Goal: Check status: Check status

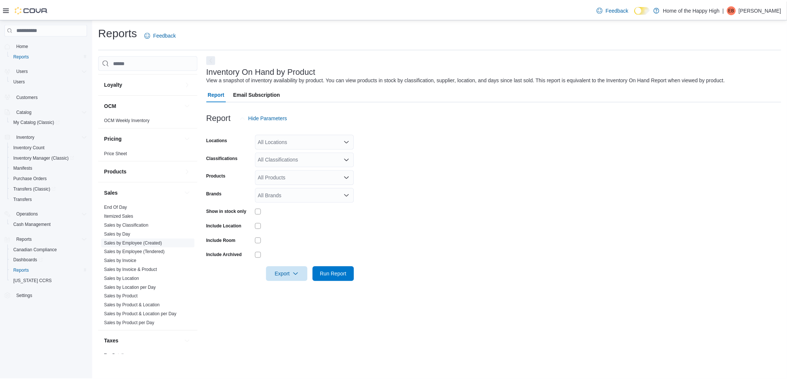
scroll to position [284, 0]
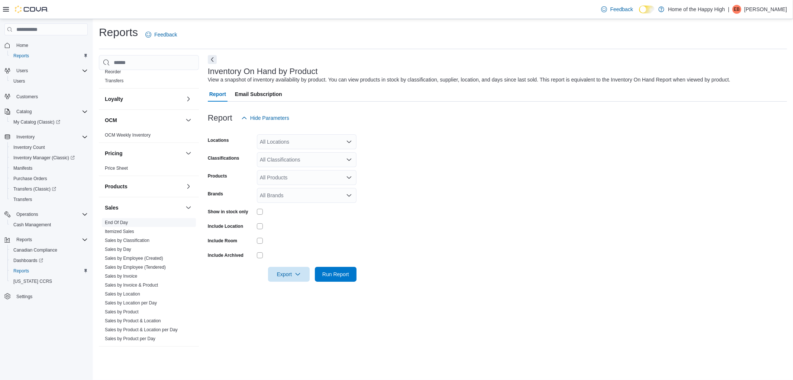
click at [123, 220] on link "End Of Day" at bounding box center [116, 222] width 23 height 5
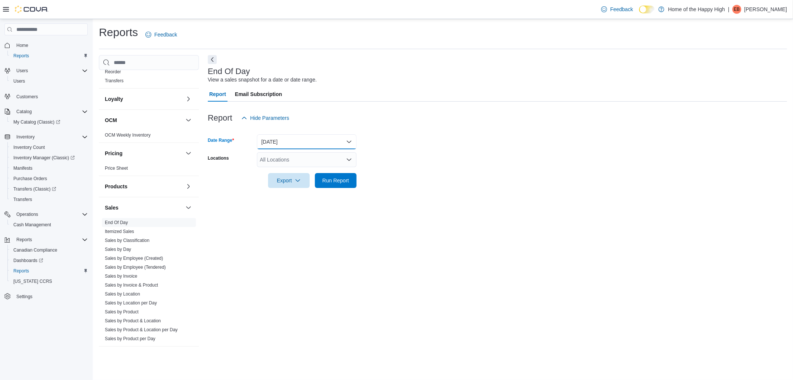
click at [288, 137] on button "[DATE]" at bounding box center [307, 141] width 100 height 15
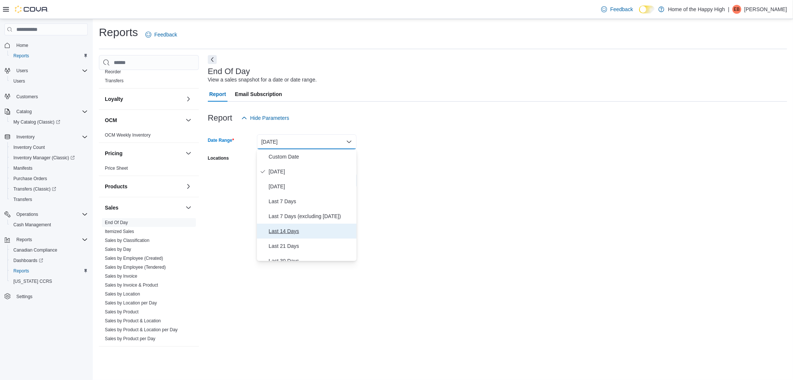
click at [283, 230] on span "Last 14 Days" at bounding box center [311, 230] width 85 height 9
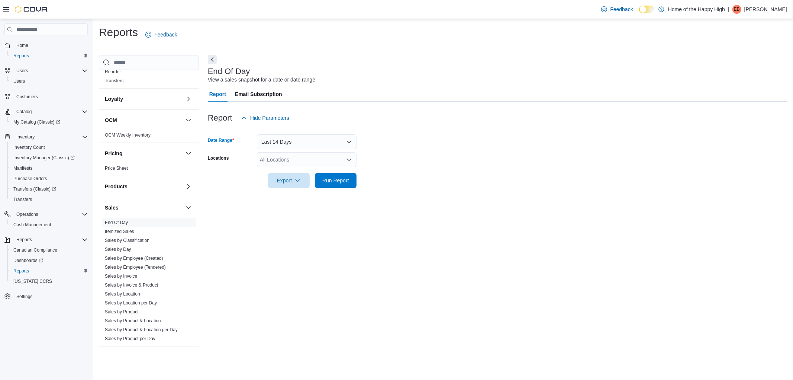
click at [285, 158] on div "All Locations" at bounding box center [307, 159] width 100 height 15
type input "***"
click at [295, 170] on span "Moosomin - Moosomin Pipestone - Fire & Flower" at bounding box center [344, 171] width 113 height 7
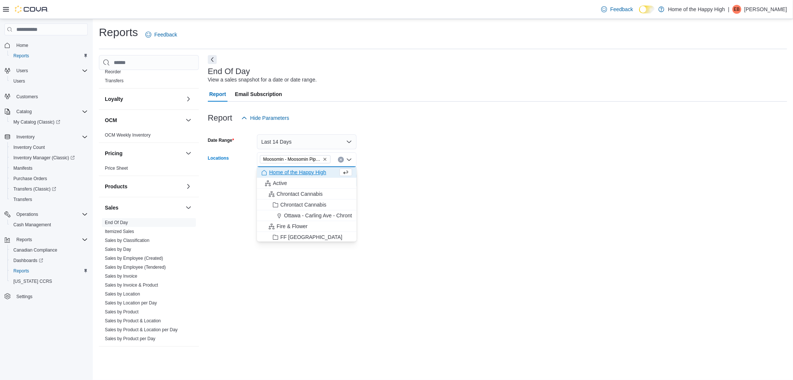
click at [428, 165] on form "Date Range Last 14 Days Locations [GEOGRAPHIC_DATA] - [GEOGRAPHIC_DATA] Pipesto…" at bounding box center [497, 156] width 579 height 62
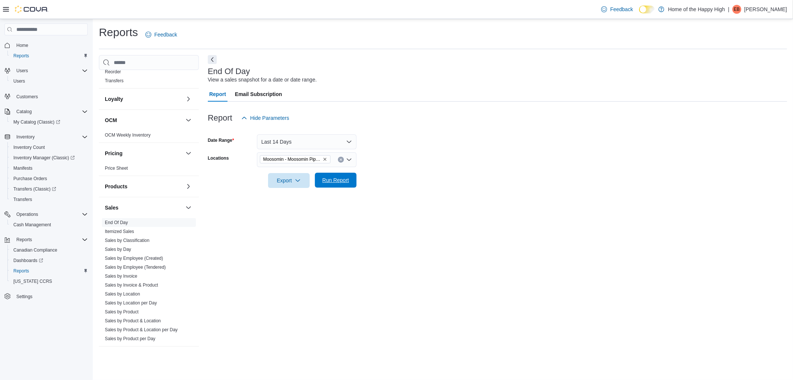
click at [337, 187] on span "Run Report" at bounding box center [335, 180] width 33 height 15
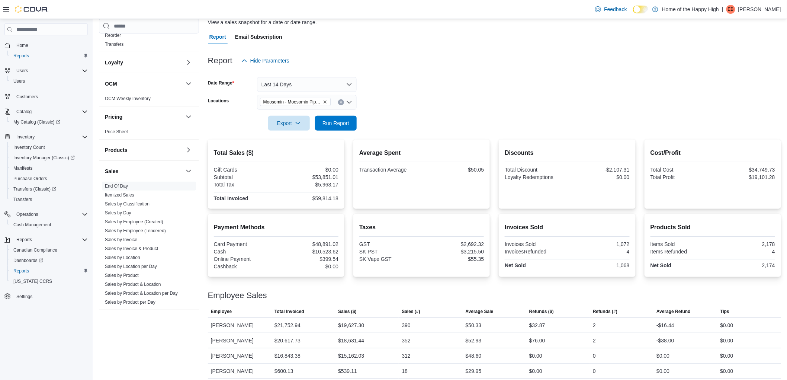
scroll to position [62, 0]
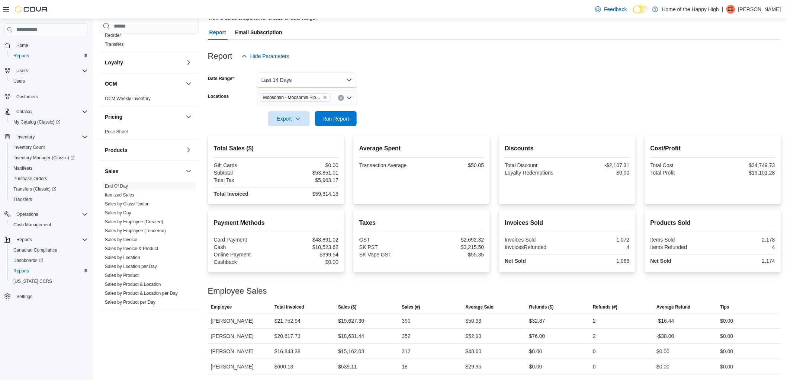
click at [317, 81] on button "Last 14 Days" at bounding box center [307, 80] width 100 height 15
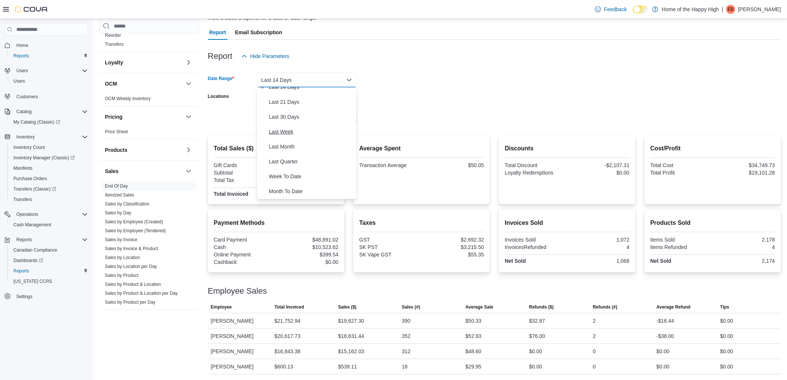
scroll to position [83, 0]
click at [295, 109] on button "Last 30 Days" at bounding box center [307, 116] width 100 height 15
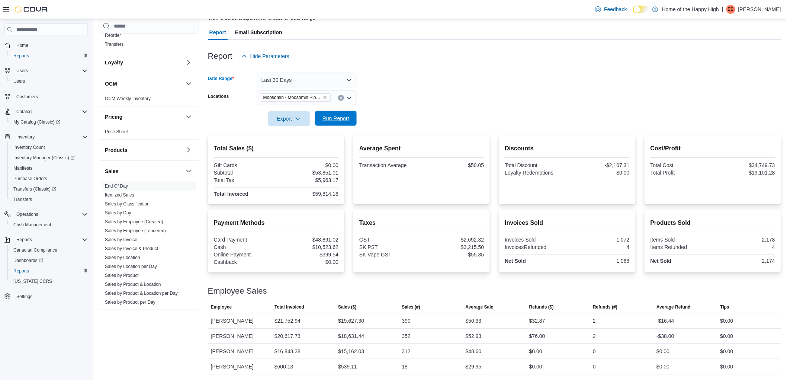
click at [345, 120] on span "Run Report" at bounding box center [335, 118] width 27 height 7
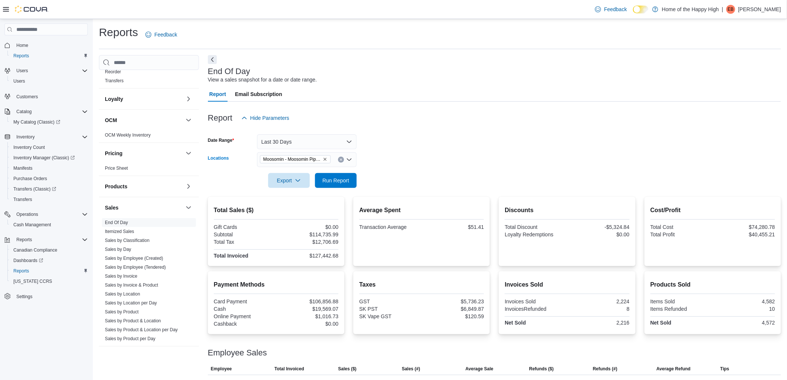
click at [325, 159] on icon "Remove Moosomin - Moosomin Pipestone - Fire & Flower from selection in this gro…" at bounding box center [325, 159] width 4 height 4
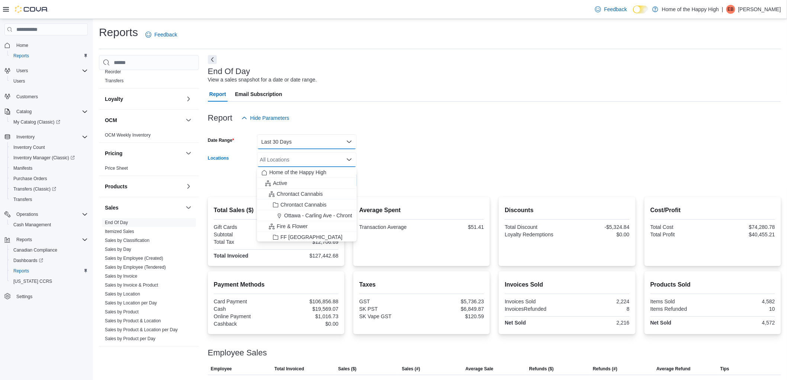
click at [309, 139] on button "Last 30 Days" at bounding box center [307, 141] width 100 height 15
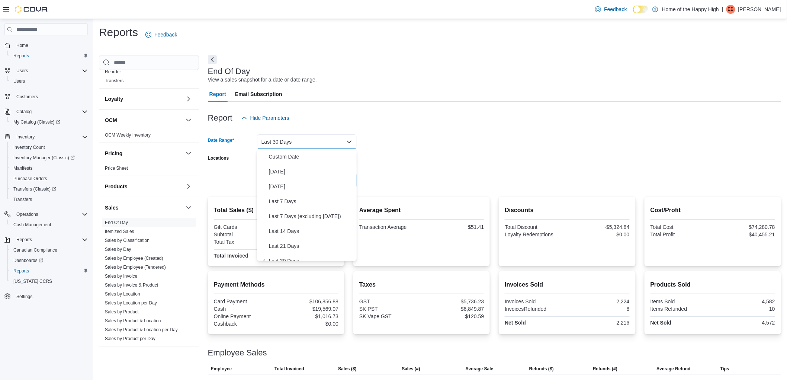
scroll to position [7, 0]
click at [308, 157] on button "[DATE]" at bounding box center [307, 164] width 100 height 15
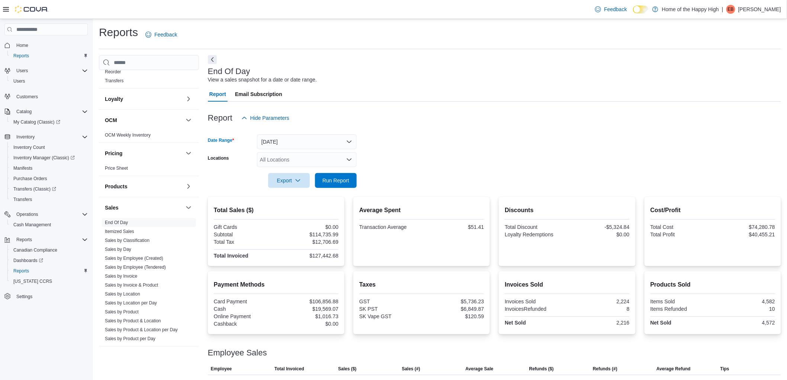
click at [305, 155] on div "All Locations" at bounding box center [307, 159] width 100 height 15
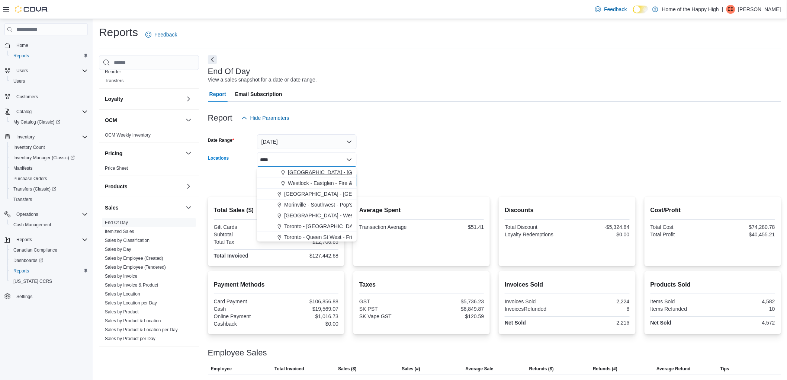
type input "****"
click at [324, 174] on span "[GEOGRAPHIC_DATA] - [GEOGRAPHIC_DATA] - Fire & Flower" at bounding box center [362, 171] width 149 height 7
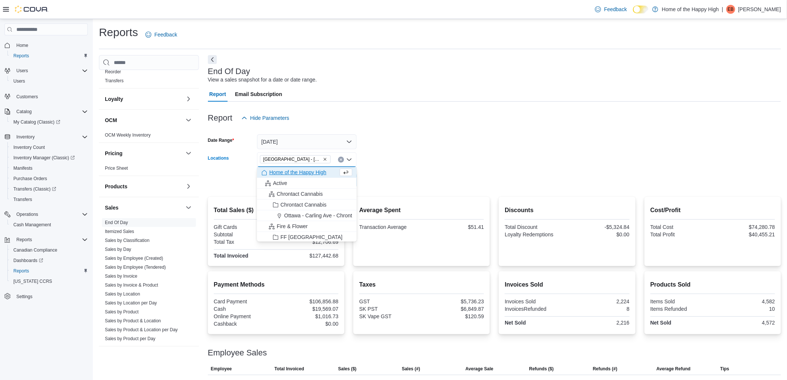
drag, startPoint x: 408, startPoint y: 155, endPoint x: 376, endPoint y: 169, distance: 34.4
click at [406, 154] on form "Date Range [DATE] Locations [GEOGRAPHIC_DATA] - [GEOGRAPHIC_DATA] - Fire & Flow…" at bounding box center [494, 156] width 573 height 62
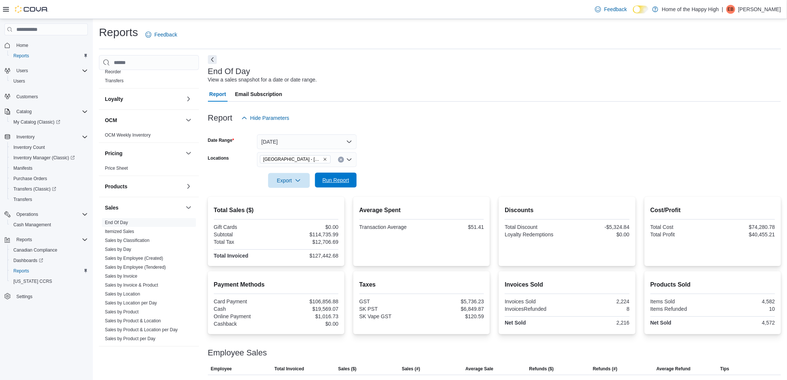
click at [354, 178] on button "Run Report" at bounding box center [336, 180] width 42 height 15
